Goal: Information Seeking & Learning: Learn about a topic

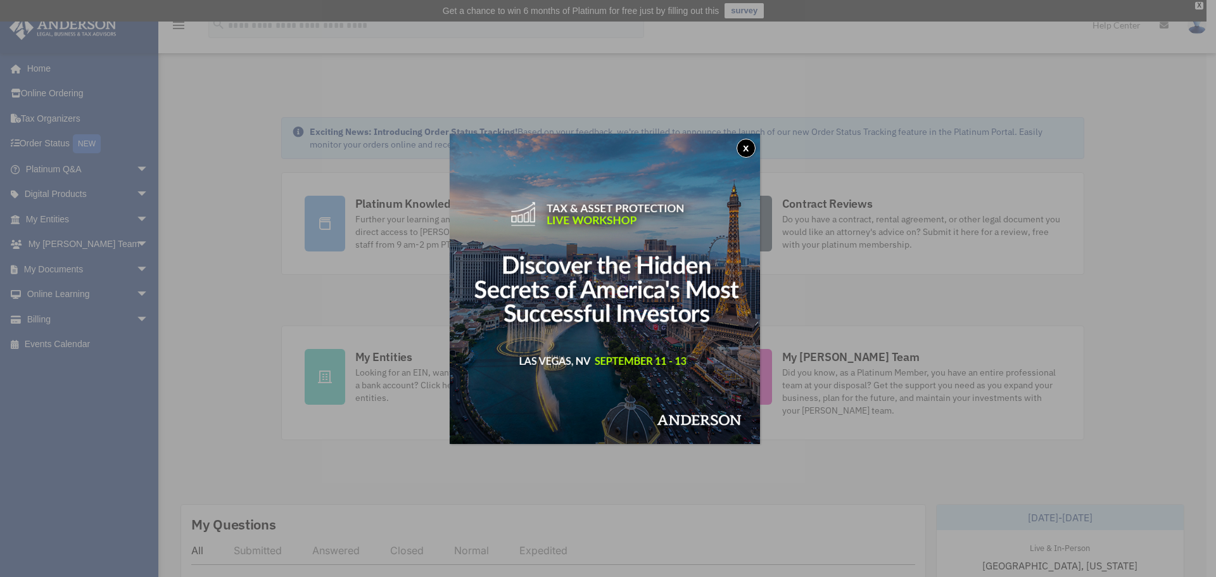
click at [748, 149] on button "x" at bounding box center [745, 148] width 19 height 19
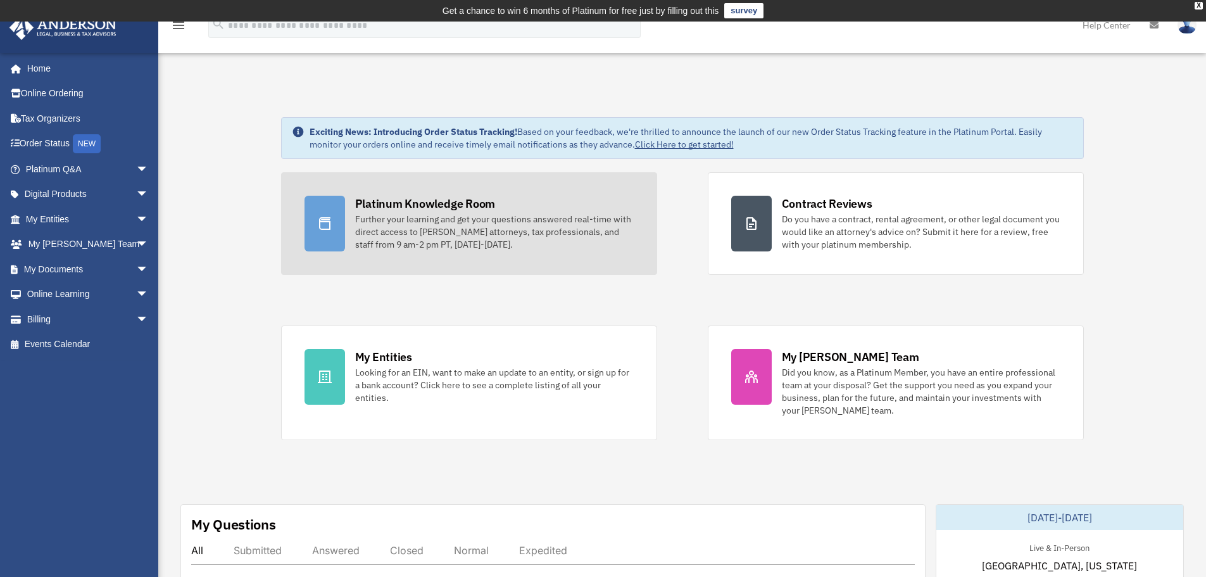
click at [615, 250] on div "Further your learning and get your questions answered real-time with direct acc…" at bounding box center [494, 232] width 279 height 38
